Goal: Complete application form: Complete application form

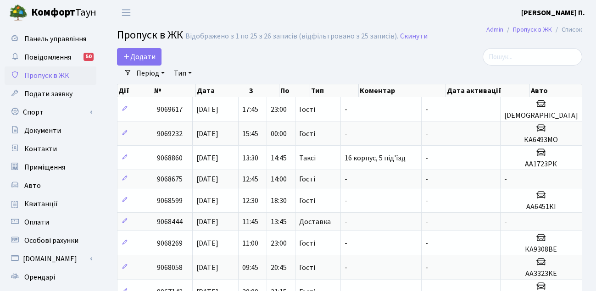
select select "25"
click at [138, 58] on span "Додати" at bounding box center [139, 57] width 33 height 10
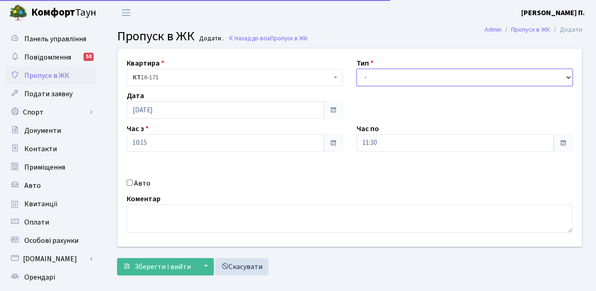
drag, startPoint x: 0, startPoint y: 0, endPoint x: 424, endPoint y: 81, distance: 431.8
click at [424, 81] on select "- Доставка Таксі Гості Сервіс" at bounding box center [464, 77] width 216 height 17
select select "3"
click at [356, 69] on select "- Доставка Таксі Гості Сервіс" at bounding box center [464, 77] width 216 height 17
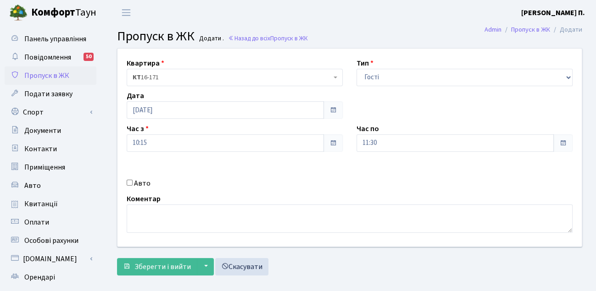
click at [123, 180] on div "Авто" at bounding box center [235, 183] width 230 height 11
click at [131, 185] on input "Авто" at bounding box center [130, 183] width 6 height 6
checkbox input "true"
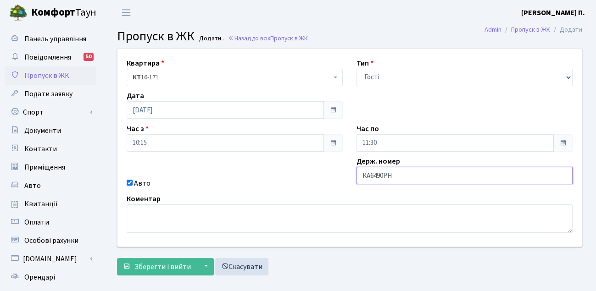
type input "КА6490РН"
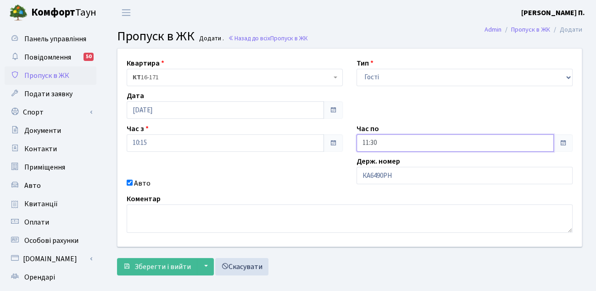
click at [379, 144] on input "11:30" at bounding box center [454, 142] width 197 height 17
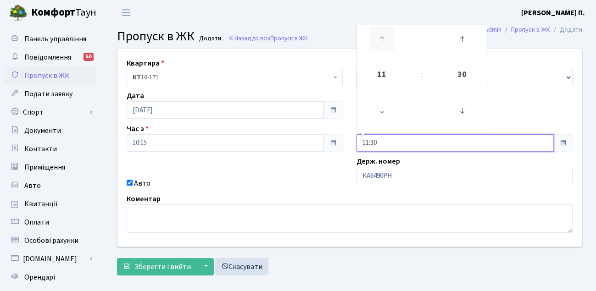
click at [380, 36] on icon at bounding box center [381, 39] width 25 height 25
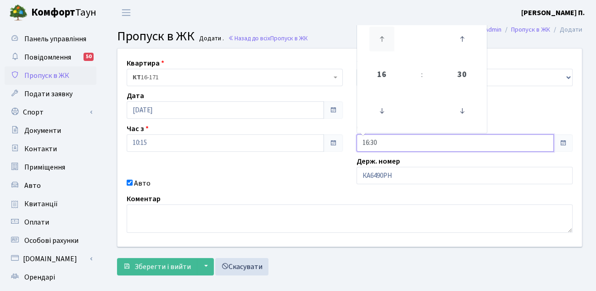
click at [380, 36] on icon at bounding box center [381, 39] width 25 height 25
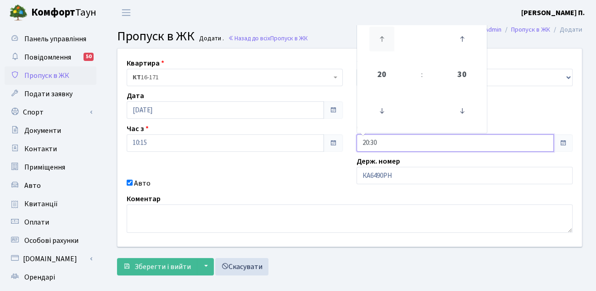
type input "21:30"
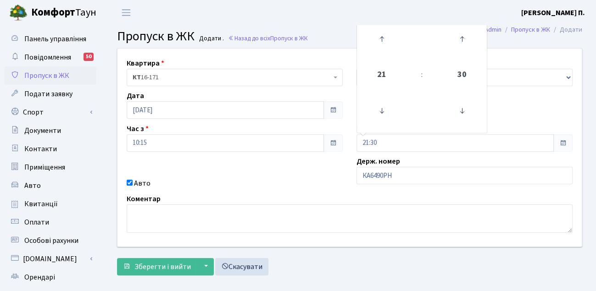
drag, startPoint x: 259, startPoint y: 165, endPoint x: 251, endPoint y: 172, distance: 10.7
click at [258, 166] on div "Квартира <b>КТ</b>&nbsp;&nbsp;&nbsp;&nbsp;16-171 КТ 16-171 Тип - Доставка Таксі…" at bounding box center [350, 148] width 478 height 198
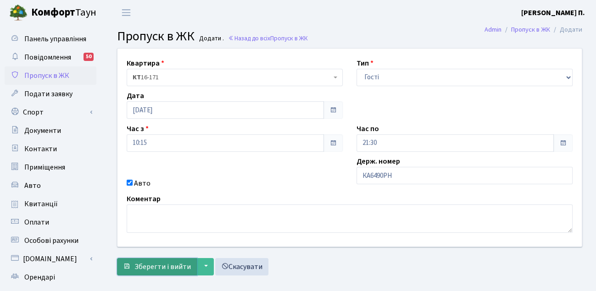
click at [166, 264] on span "Зберегти і вийти" at bounding box center [162, 267] width 56 height 10
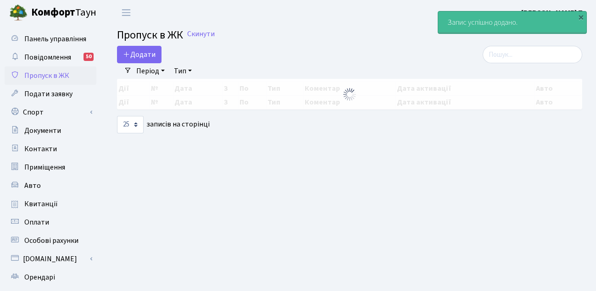
select select "25"
